Goal: Transaction & Acquisition: Book appointment/travel/reservation

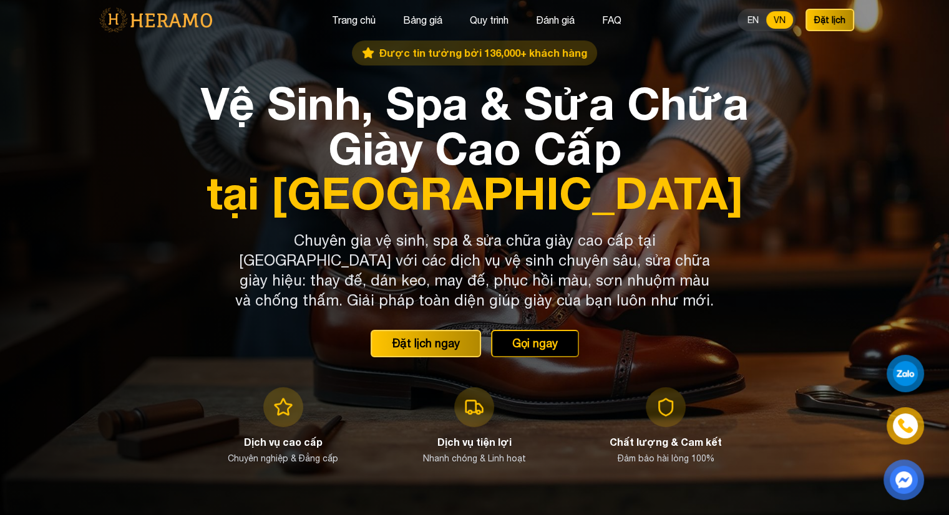
drag, startPoint x: 550, startPoint y: 23, endPoint x: 389, endPoint y: 31, distance: 161.2
drag, startPoint x: 394, startPoint y: 22, endPoint x: 414, endPoint y: 20, distance: 20.1
click at [397, 21] on div "Trang chủ Bảng giá Quy trình Đánh giá FAQ" at bounding box center [476, 20] width 297 height 16
click at [419, 20] on button "Bảng giá" at bounding box center [422, 20] width 47 height 16
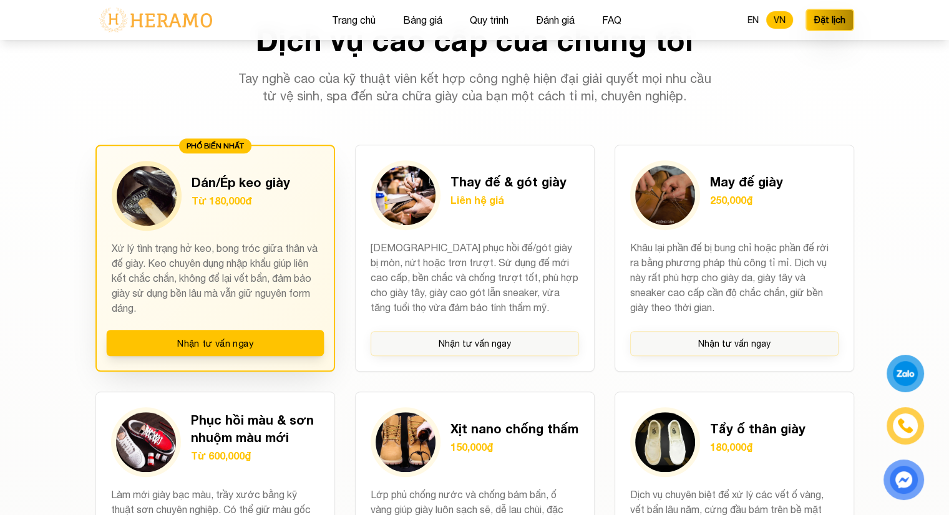
scroll to position [903, 0]
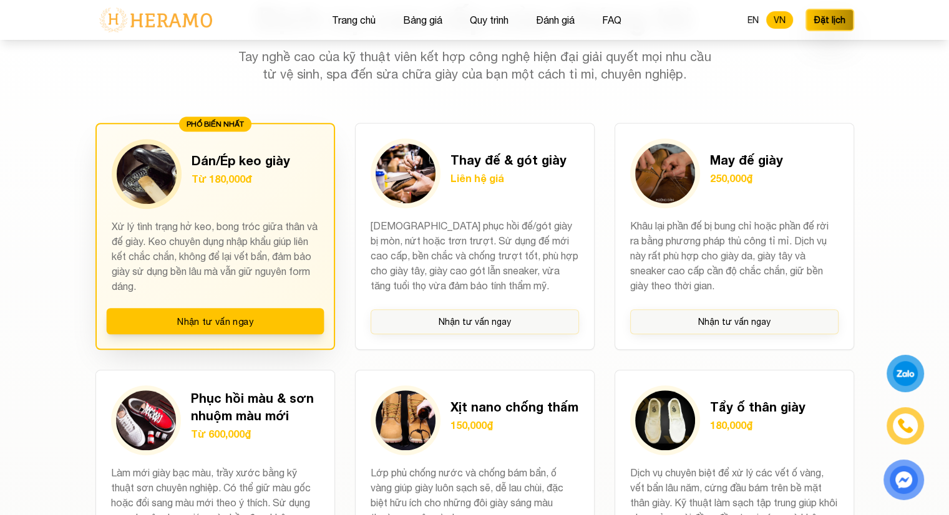
click at [170, 217] on div "PHỔ BIẾN NHẤT Dán/Ép keo giày Từ 180,000đ Xử lý tình trạng hở keo, bong tróc gi…" at bounding box center [215, 236] width 240 height 227
click at [210, 321] on button "Nhận tư vấn ngay" at bounding box center [215, 321] width 218 height 26
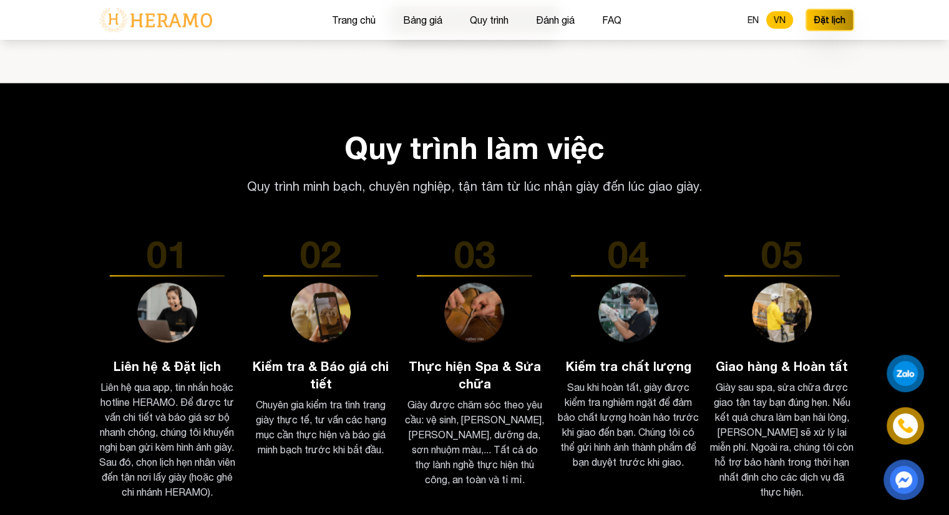
scroll to position [1901, 0]
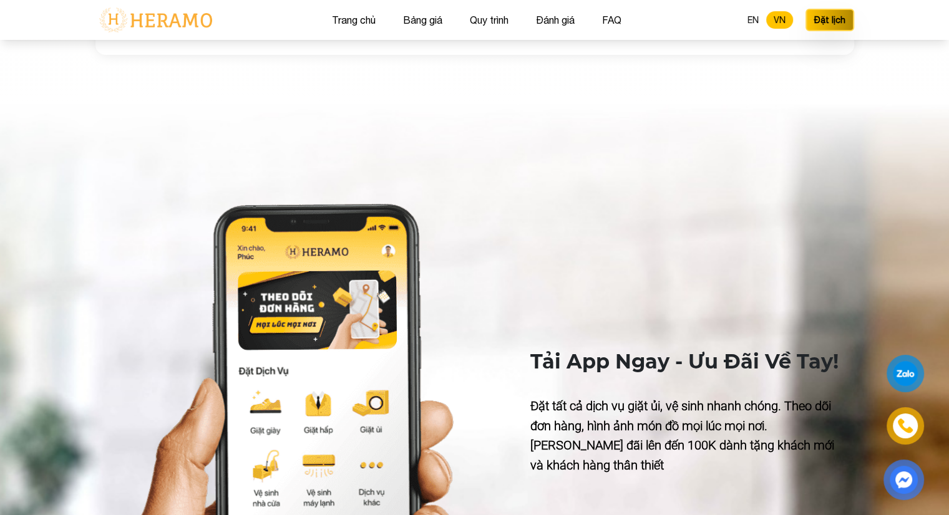
scroll to position [4243, 0]
